Goal: Information Seeking & Learning: Learn about a topic

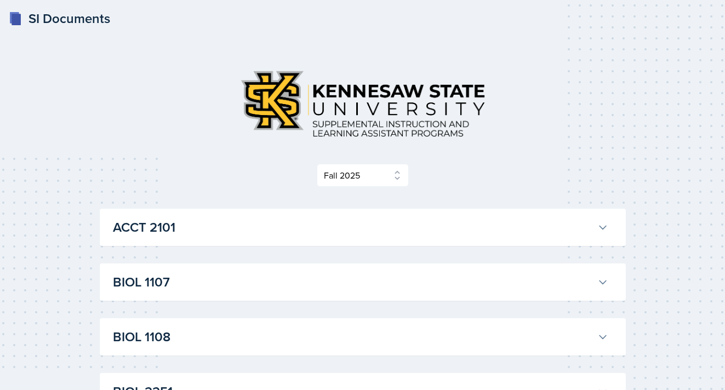
select select "2bed604d-1099-4043-b1bc-2365e8740244"
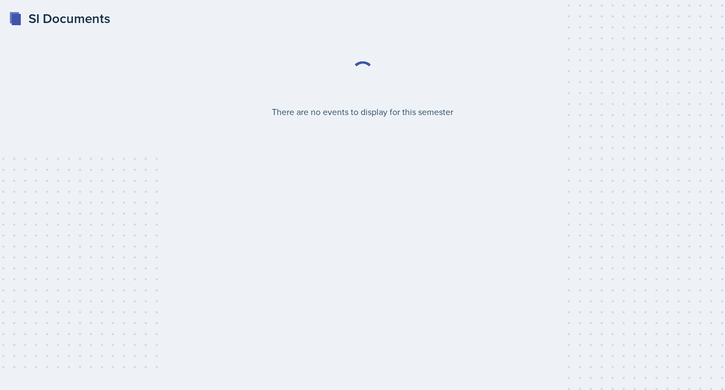
select select "2bed604d-1099-4043-b1bc-2365e8740244"
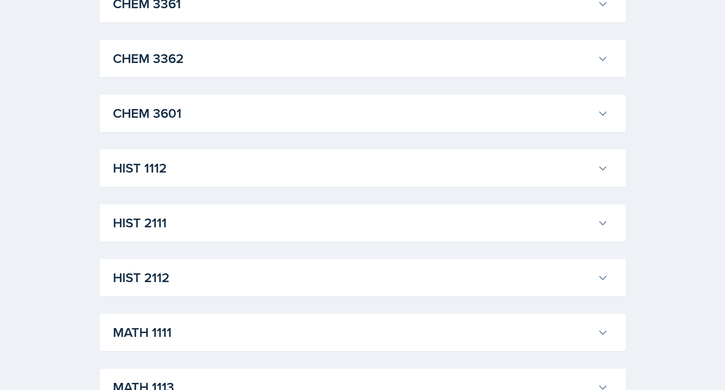
scroll to position [865, 0]
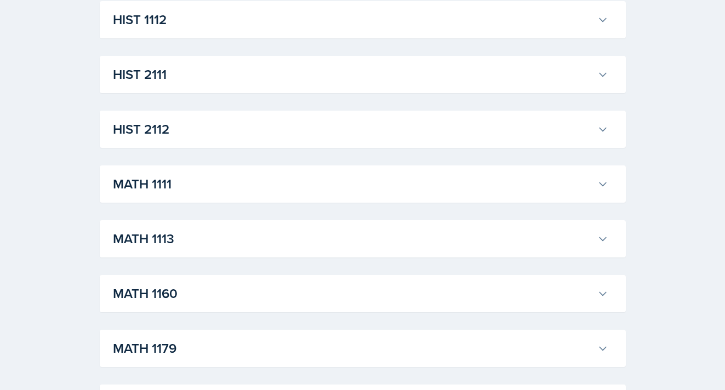
click at [173, 250] on button "MATH 1113" at bounding box center [361, 239] width 500 height 24
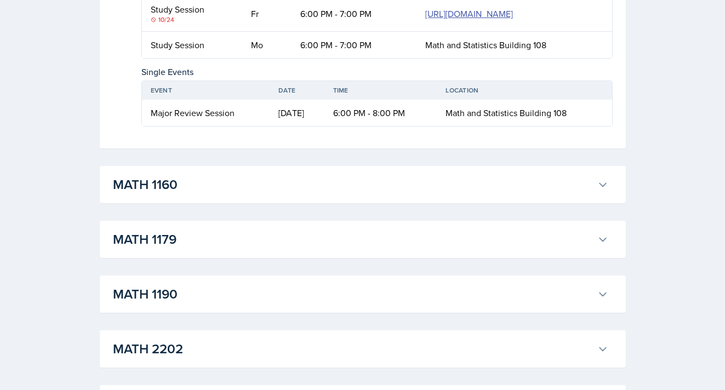
scroll to position [2351, 0]
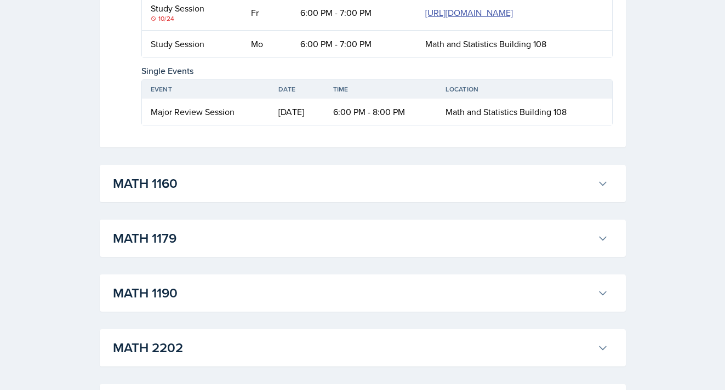
click at [295, 196] on button "MATH 1160" at bounding box center [361, 183] width 500 height 24
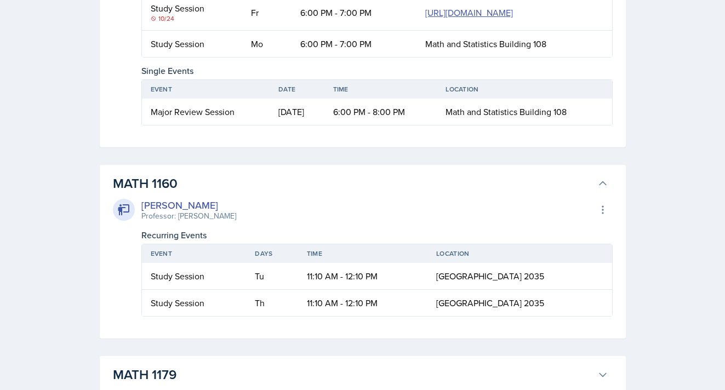
click at [295, 196] on button "MATH 1160" at bounding box center [361, 183] width 500 height 24
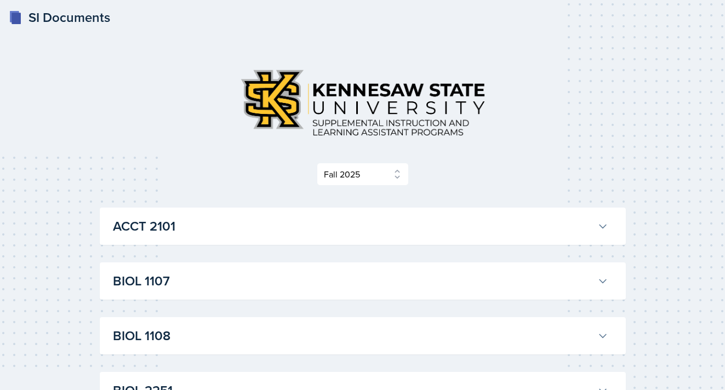
scroll to position [0, 0]
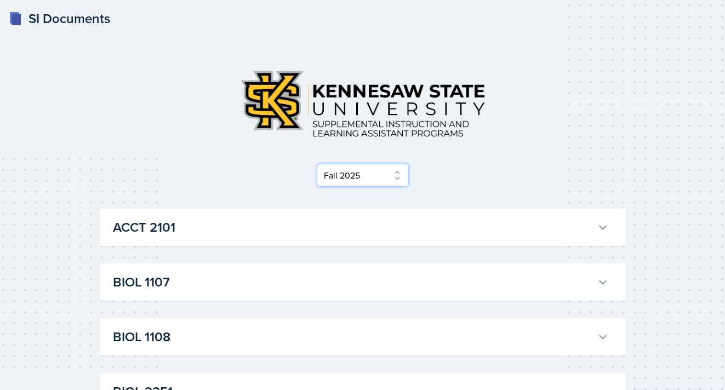
click at [341, 169] on select "Select Semester Fall 2025 Summer 2025 Spring 2025 Fall 2024 Summer 2024 Spring …" at bounding box center [363, 175] width 92 height 23
click at [317, 164] on select "Select Semester Fall 2025 Summer 2025 Spring 2025 Fall 2024 Summer 2024 Spring …" at bounding box center [363, 175] width 92 height 23
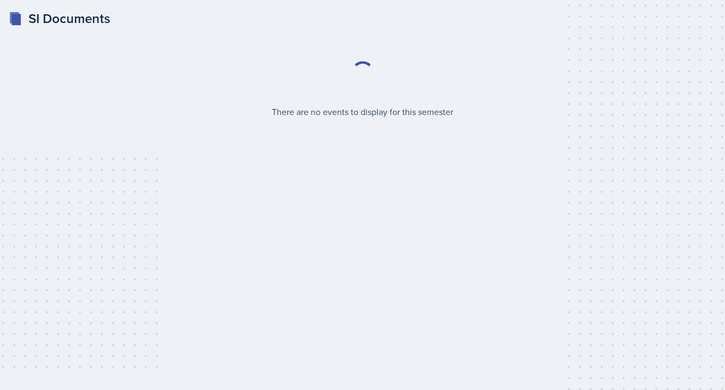
select select "2bed604d-1099-4043-b1bc-2365e8740244"
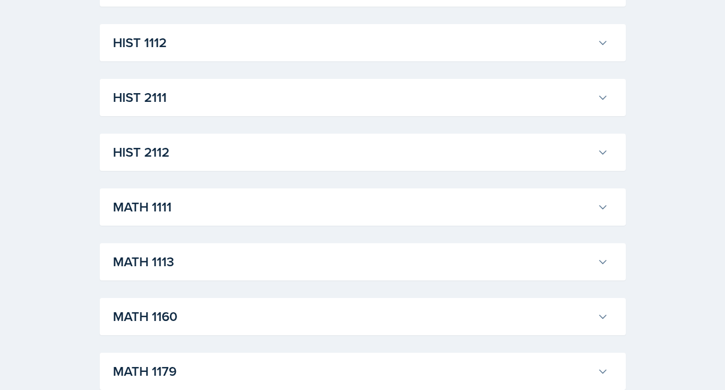
click at [209, 259] on h3 "MATH 1113" at bounding box center [353, 262] width 480 height 20
